Goal: Information Seeking & Learning: Learn about a topic

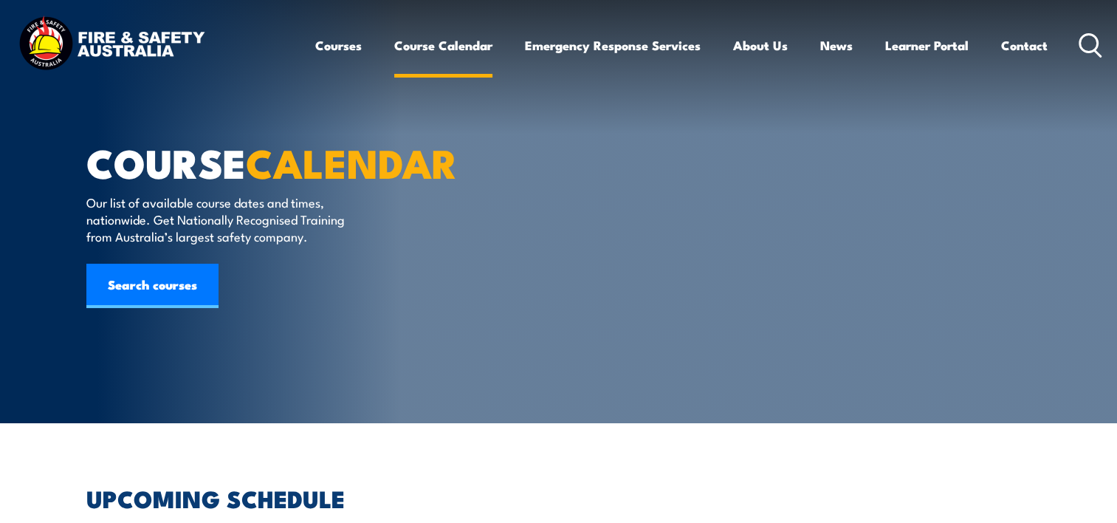
click at [457, 42] on link "Course Calendar" at bounding box center [443, 45] width 98 height 39
click at [1090, 49] on icon at bounding box center [1090, 45] width 24 height 24
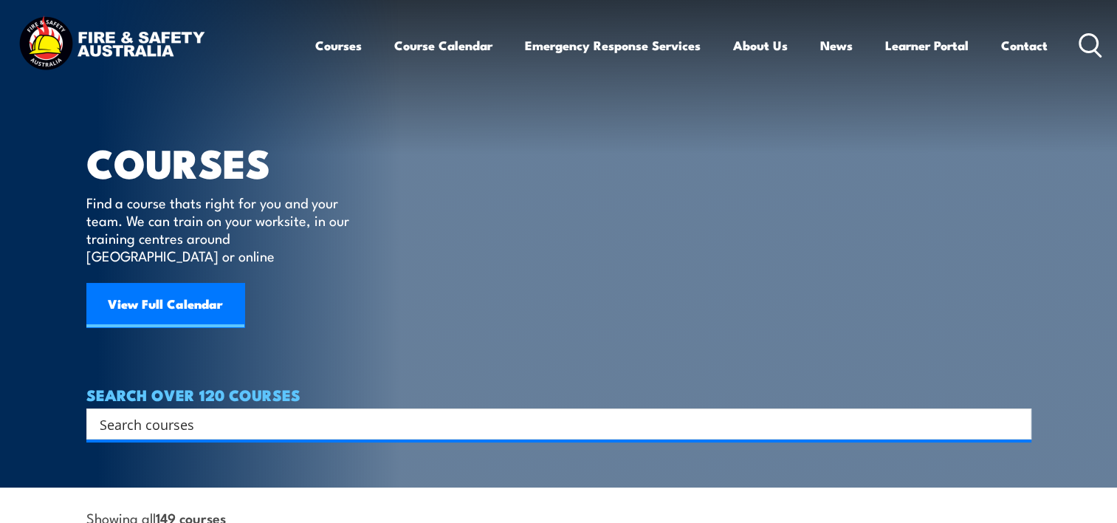
click at [174, 413] on input "Search input" at bounding box center [549, 424] width 899 height 22
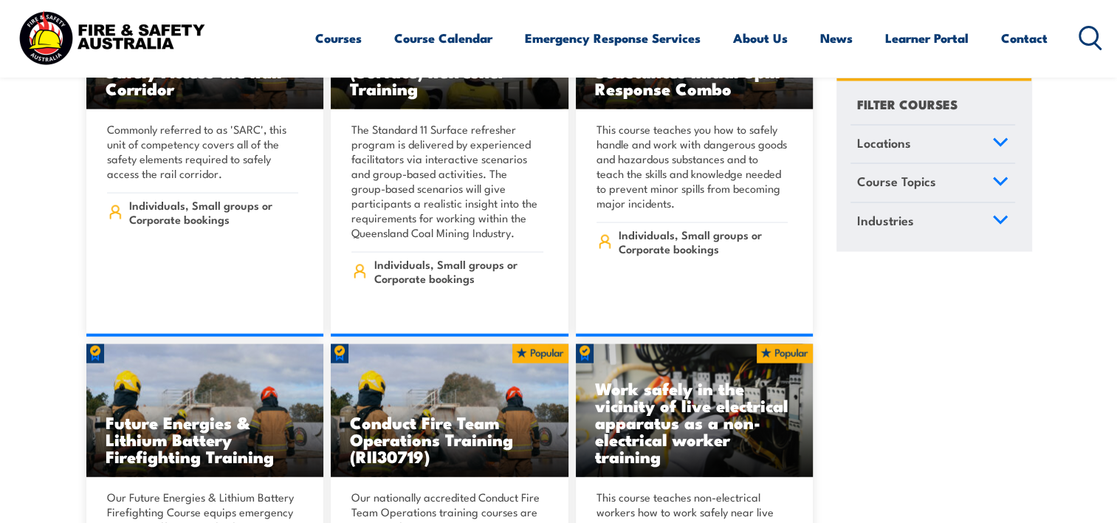
scroll to position [3100, 0]
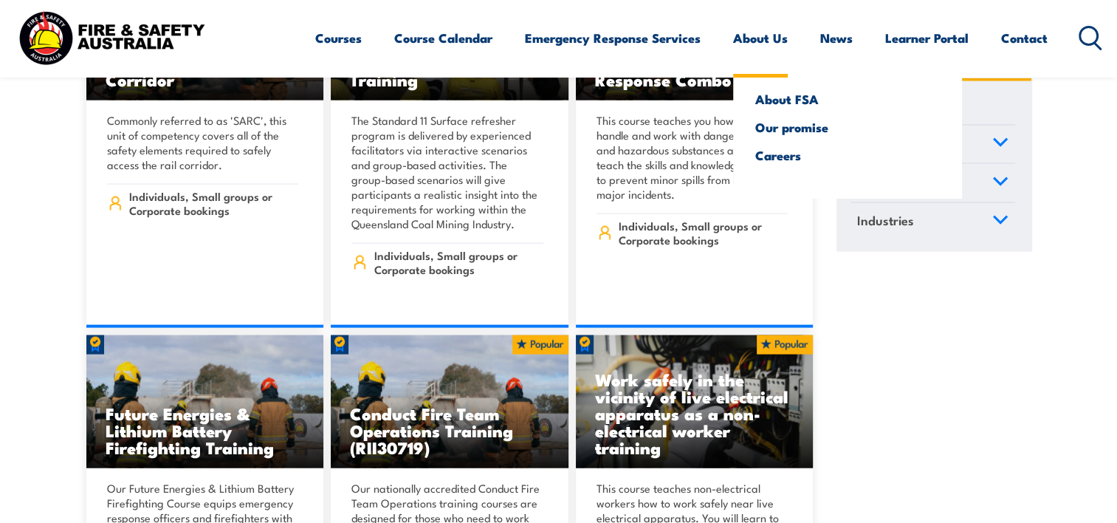
type input "mackay"
click at [782, 38] on link "About Us" at bounding box center [760, 37] width 55 height 39
